Goal: Obtain resource: Obtain resource

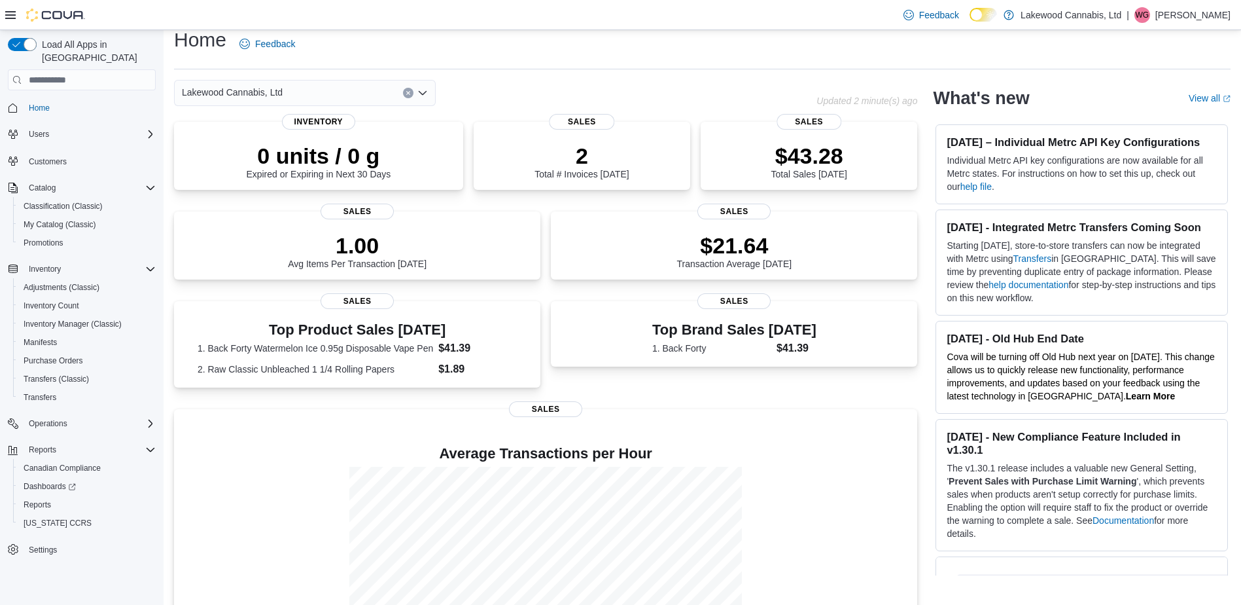
scroll to position [16, 0]
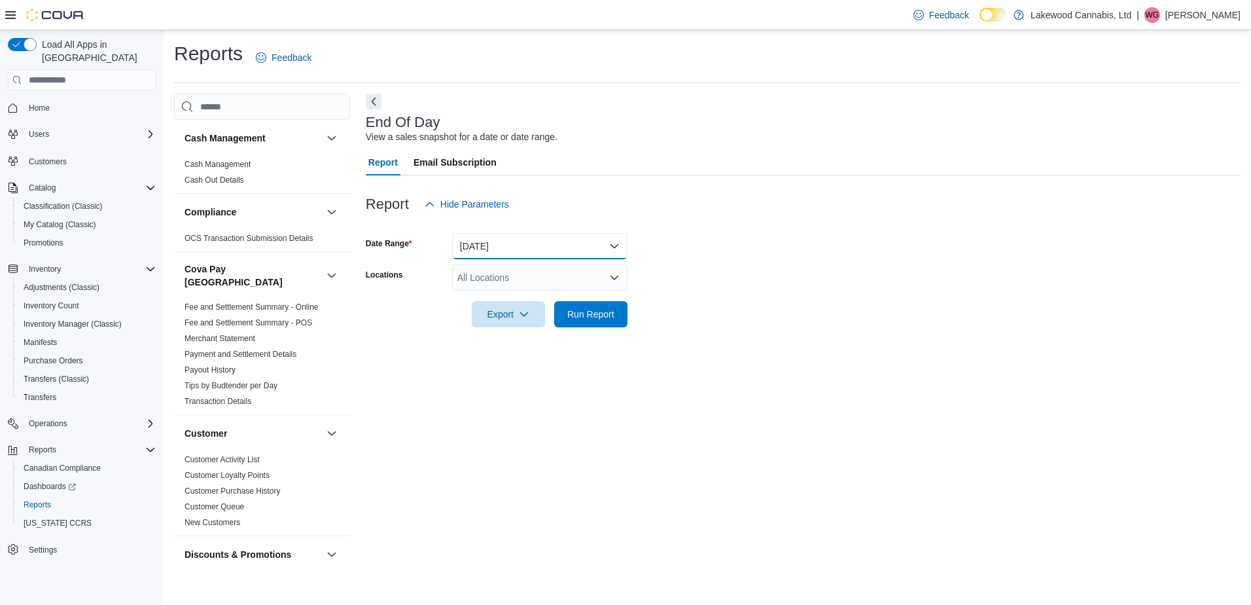
click at [487, 251] on button "Today" at bounding box center [539, 246] width 175 height 26
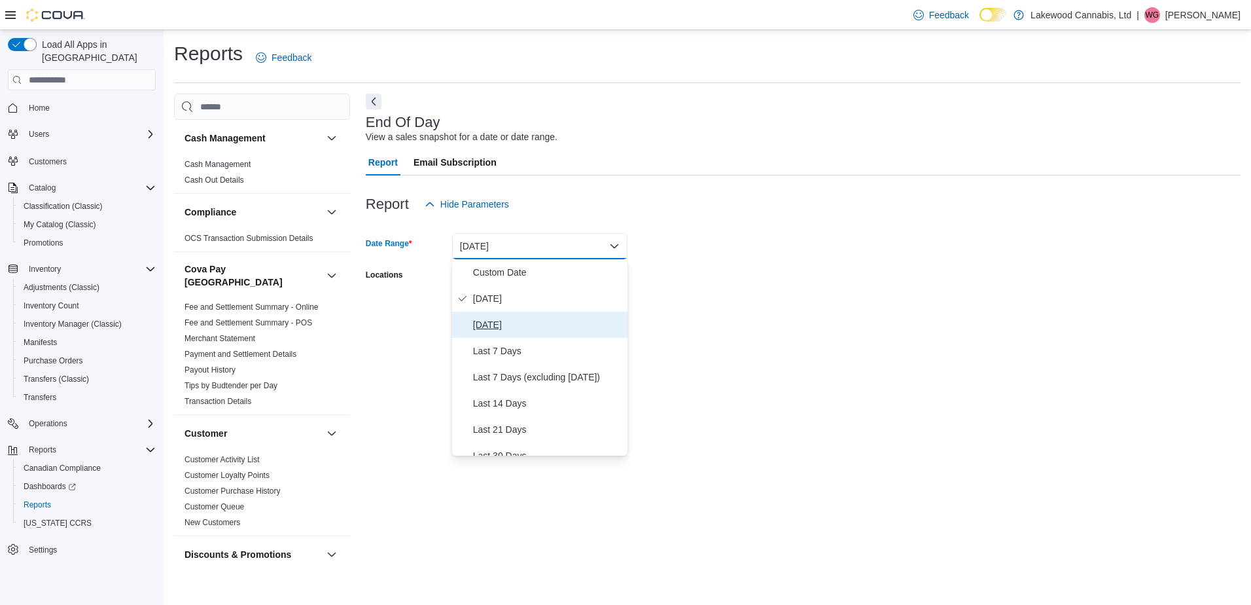
click at [493, 323] on span "Yesterday" at bounding box center [547, 325] width 149 height 16
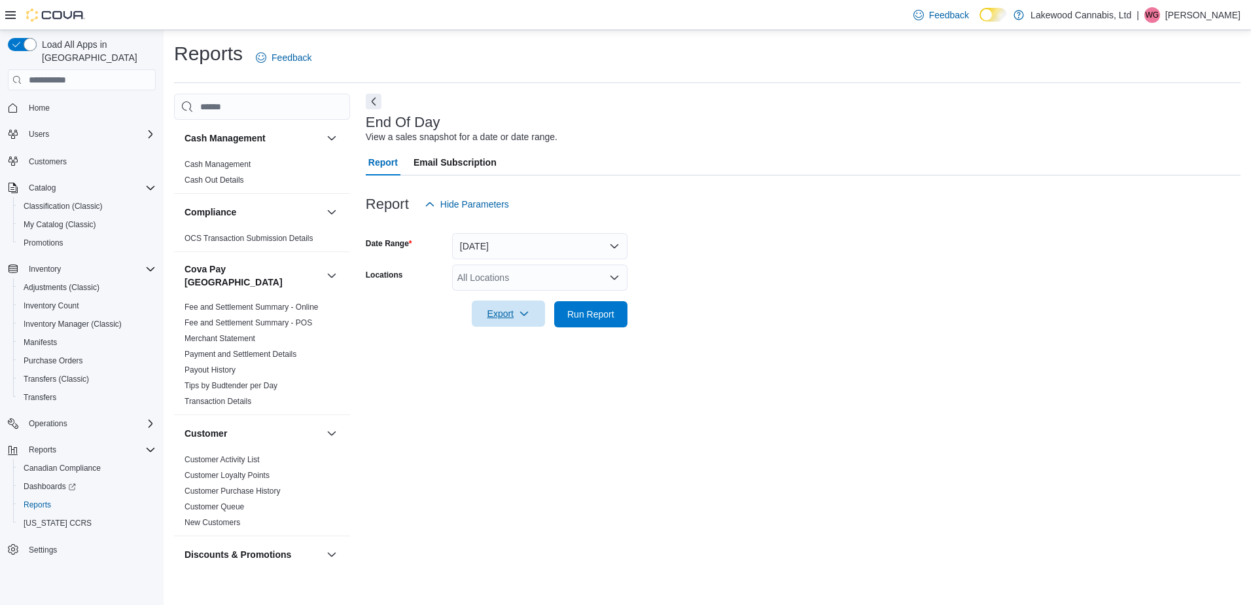
click at [503, 315] on span "Export" at bounding box center [509, 313] width 58 height 26
click at [505, 366] on span "Export to Pdf" at bounding box center [510, 366] width 59 height 10
click at [263, 318] on link "Fee and Settlement Summary - POS" at bounding box center [249, 322] width 128 height 9
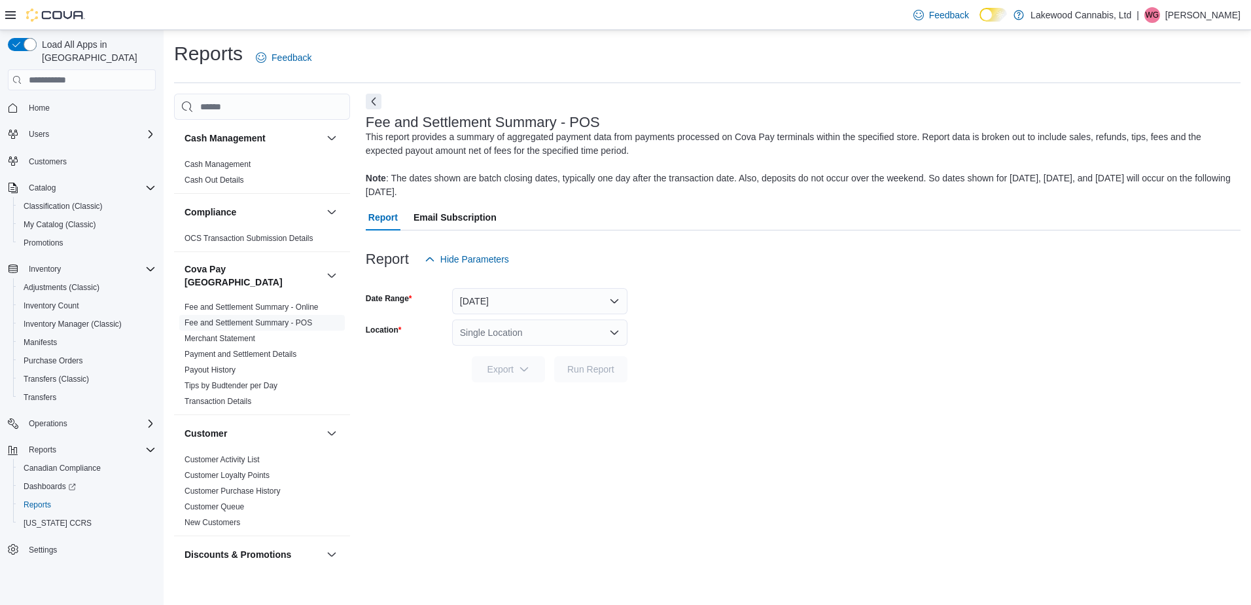
click at [557, 328] on div "Single Location" at bounding box center [539, 332] width 175 height 26
click at [554, 371] on span "1525 Lakewood Road West NW" at bounding box center [541, 373] width 90 height 13
click at [506, 371] on span "Export" at bounding box center [509, 368] width 58 height 26
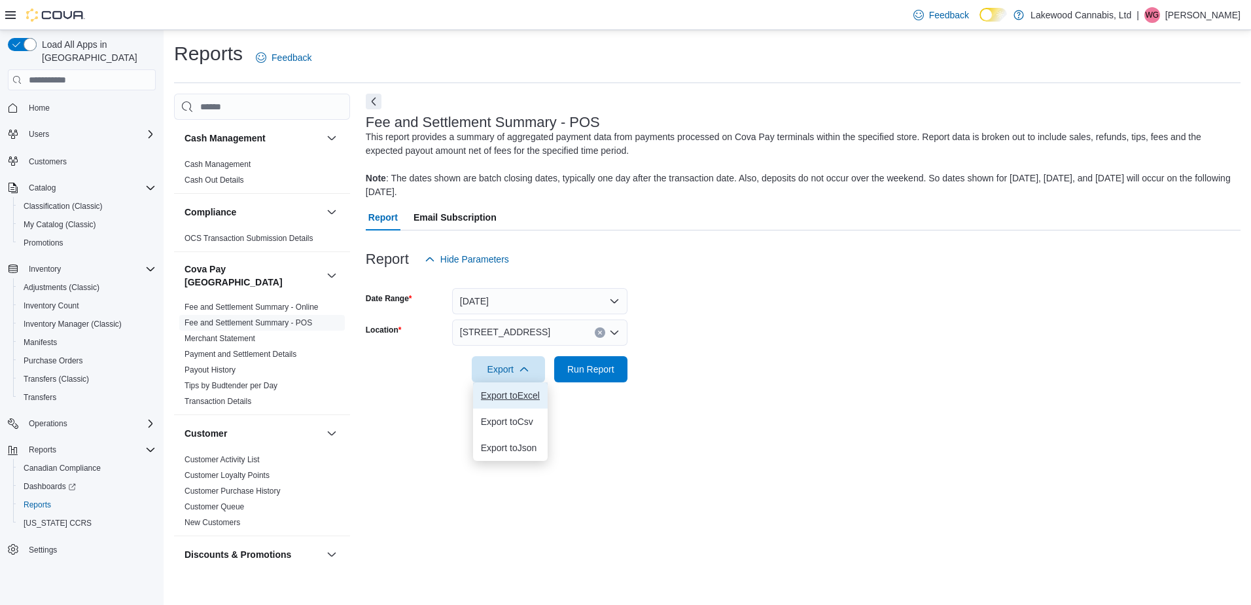
click at [503, 396] on span "Export to Excel" at bounding box center [510, 395] width 59 height 10
click at [737, 258] on div "Report Hide Parameters" at bounding box center [803, 259] width 875 height 26
drag, startPoint x: 821, startPoint y: 279, endPoint x: 822, endPoint y: 271, distance: 8.6
click at [822, 273] on div at bounding box center [803, 280] width 875 height 16
